Goal: Task Accomplishment & Management: Manage account settings

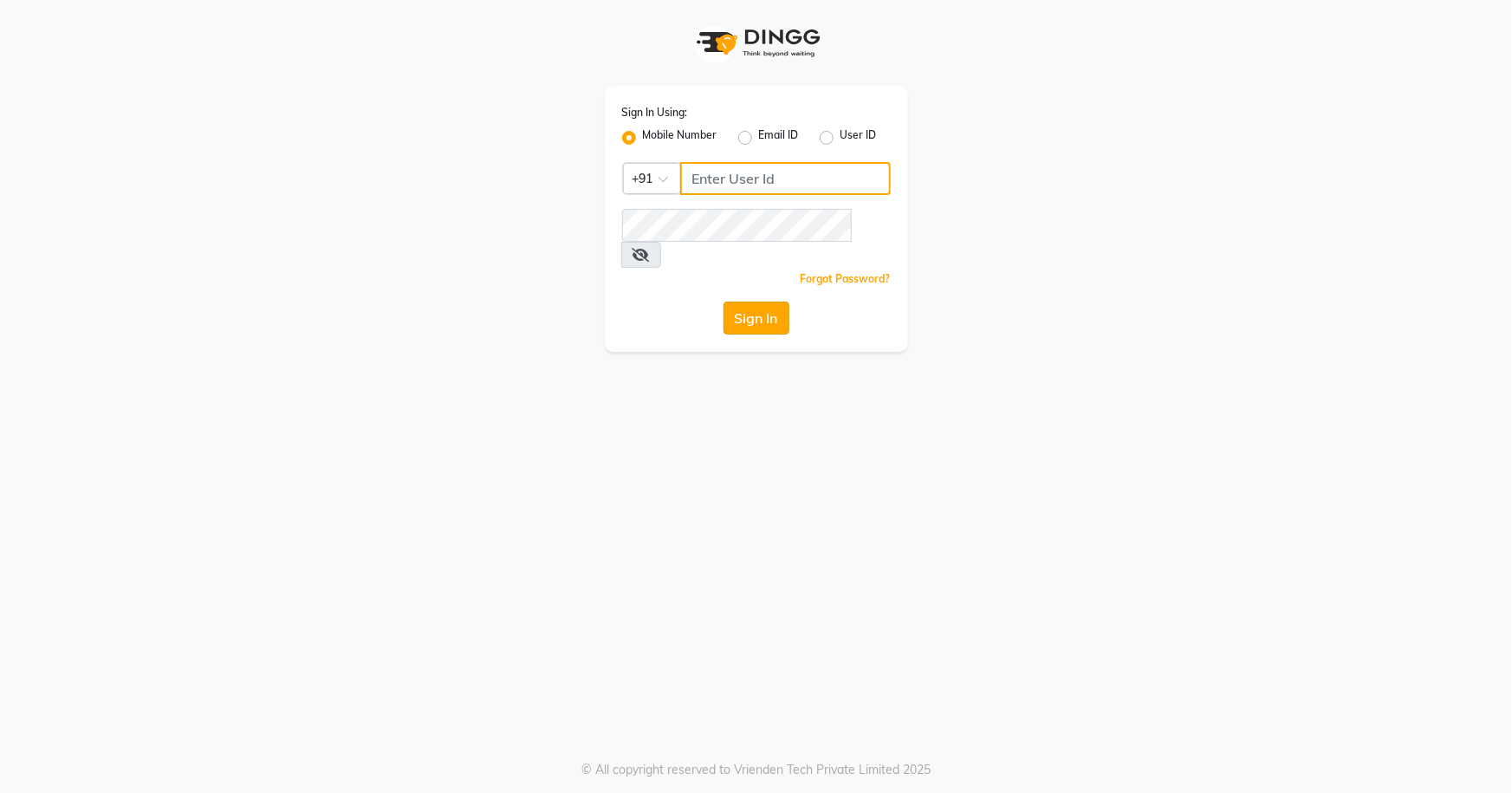
type input "7077442222"
click at [758, 302] on button "Sign In" at bounding box center [756, 318] width 65 height 33
